Goal: Task Accomplishment & Management: Manage account settings

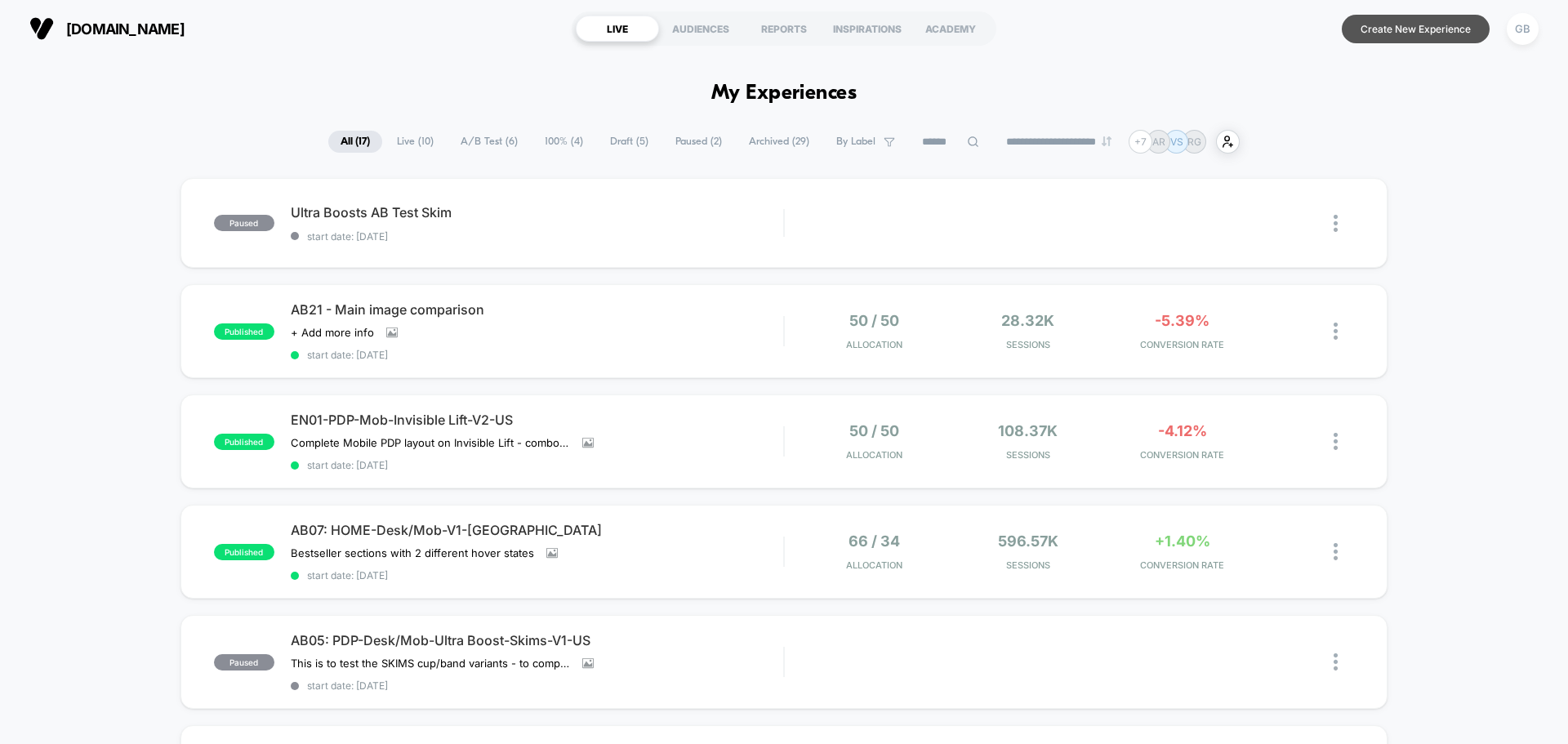
click at [1443, 39] on button "Create New Experience" at bounding box center [1416, 29] width 147 height 29
click at [1510, 33] on div "GB" at bounding box center [1522, 29] width 32 height 32
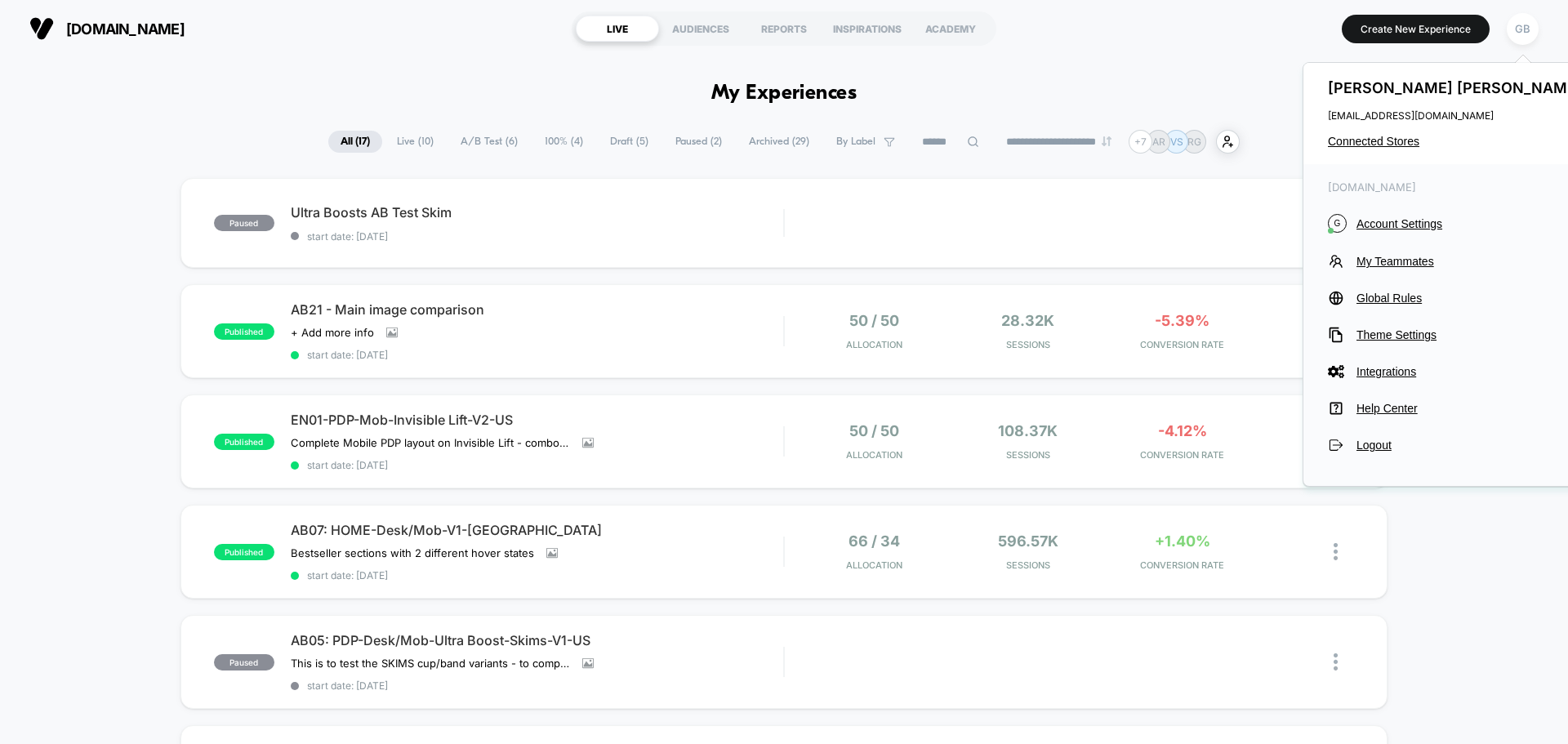
click at [1380, 149] on div "[PERSON_NAME] [EMAIL_ADDRESS][DOMAIN_NAME] Connected Stores" at bounding box center [1456, 114] width 307 height 102
click at [1380, 144] on span "Connected Stores" at bounding box center [1456, 140] width 258 height 13
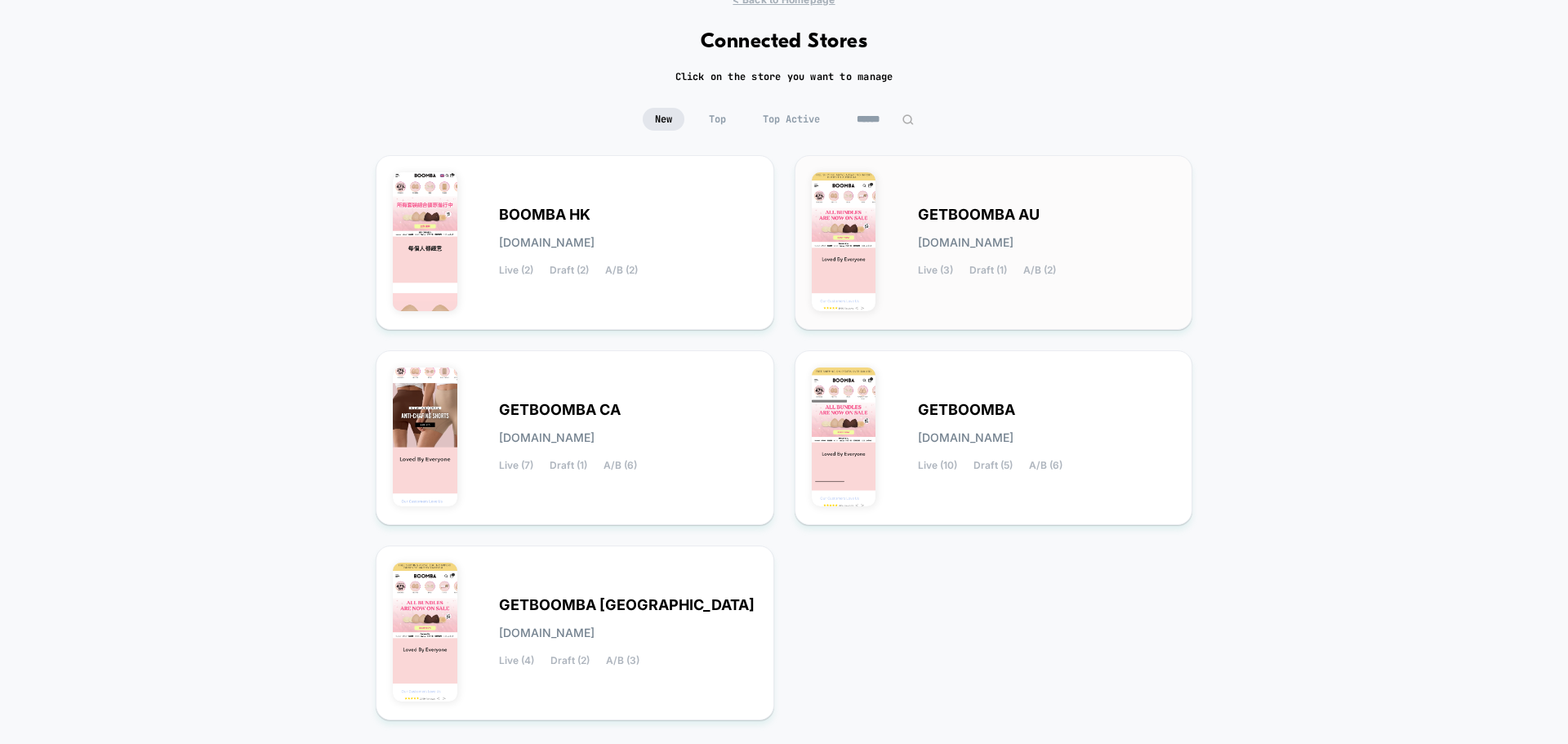
scroll to position [172, 0]
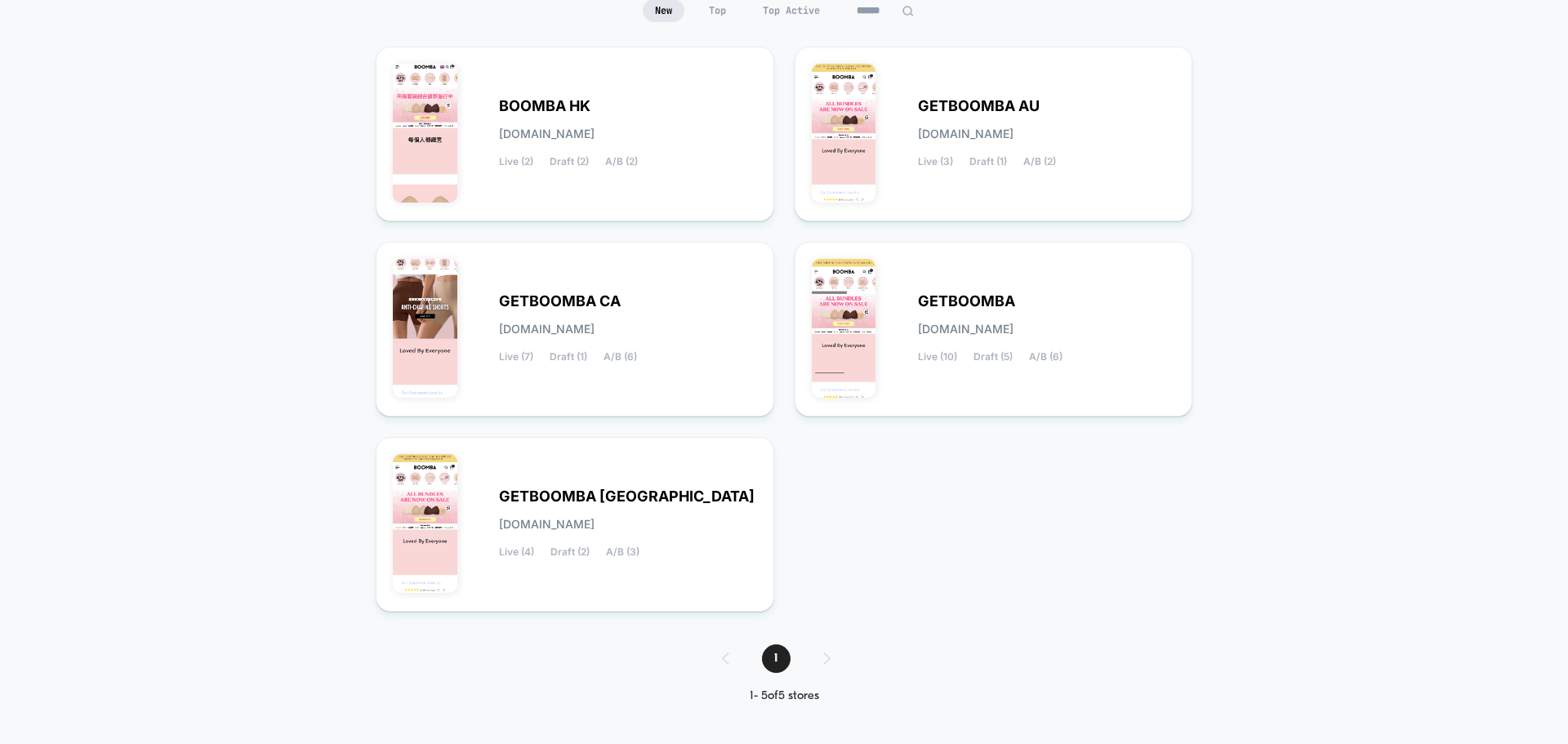
drag, startPoint x: 825, startPoint y: 654, endPoint x: 806, endPoint y: 656, distance: 19.1
click at [824, 654] on div "1" at bounding box center [784, 658] width 157 height 29
